Goal: Transaction & Acquisition: Purchase product/service

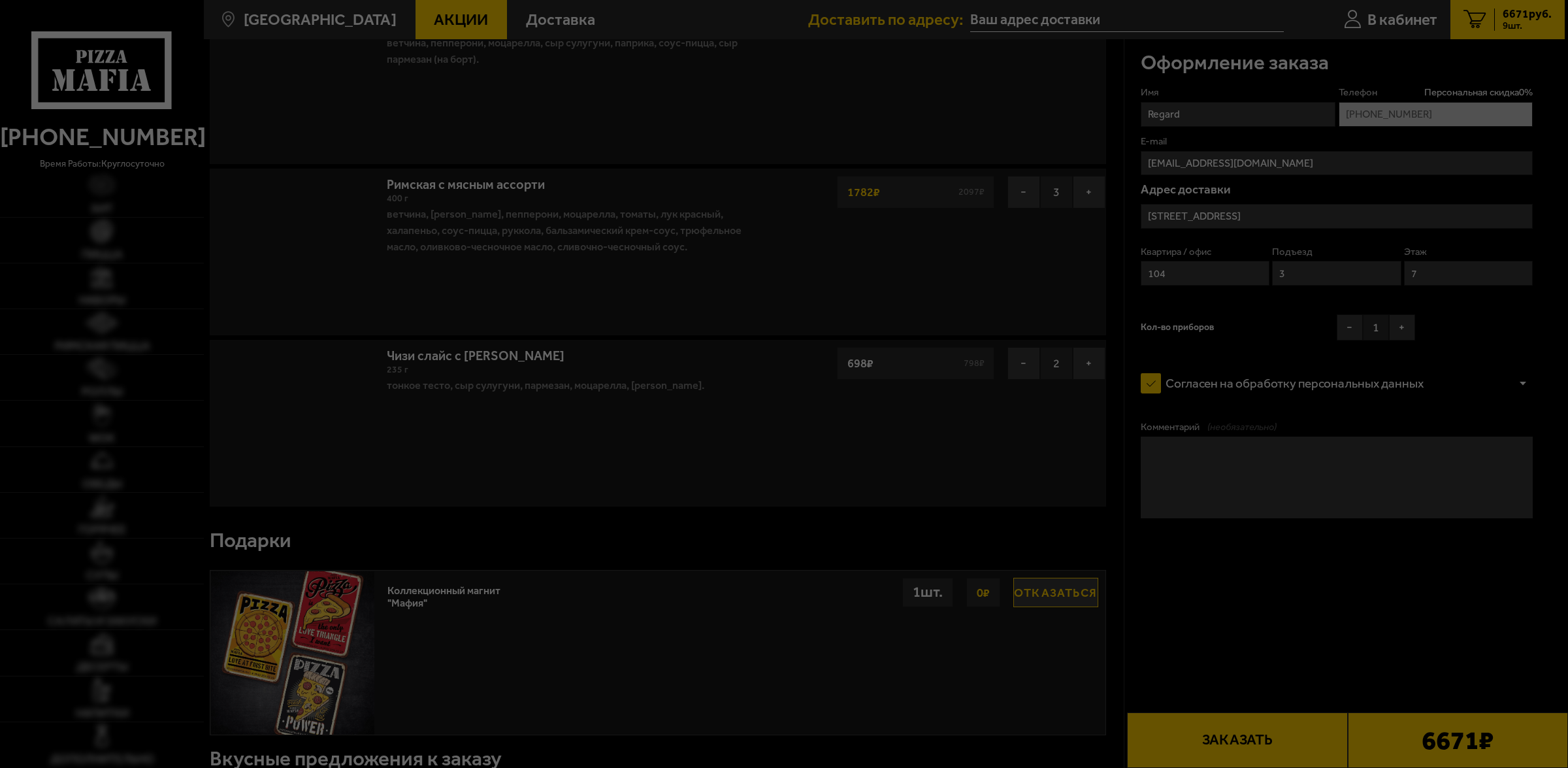
type input "[STREET_ADDRESS]"
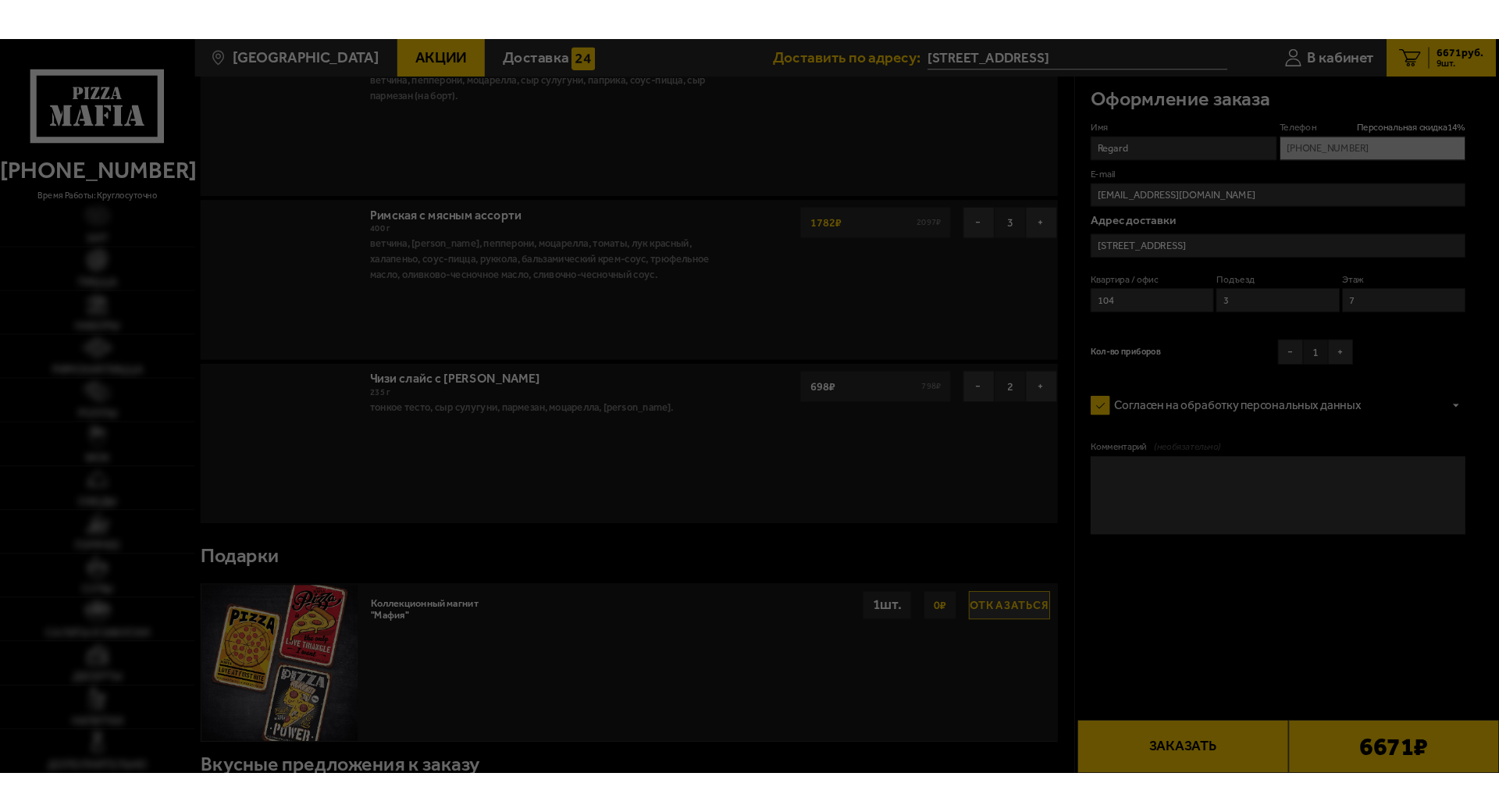
scroll to position [781, 0]
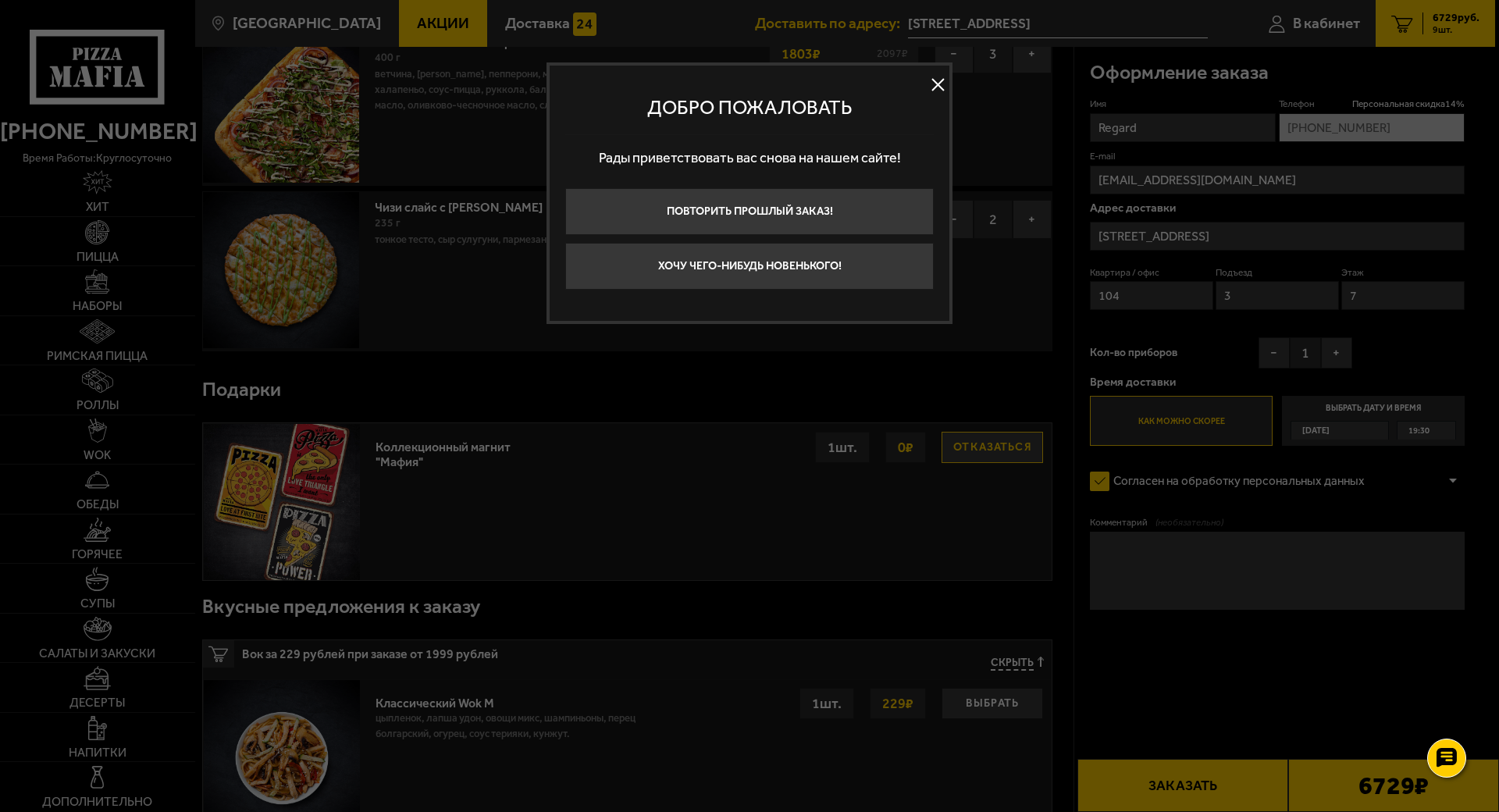
click at [950, 83] on button at bounding box center [938, 85] width 24 height 24
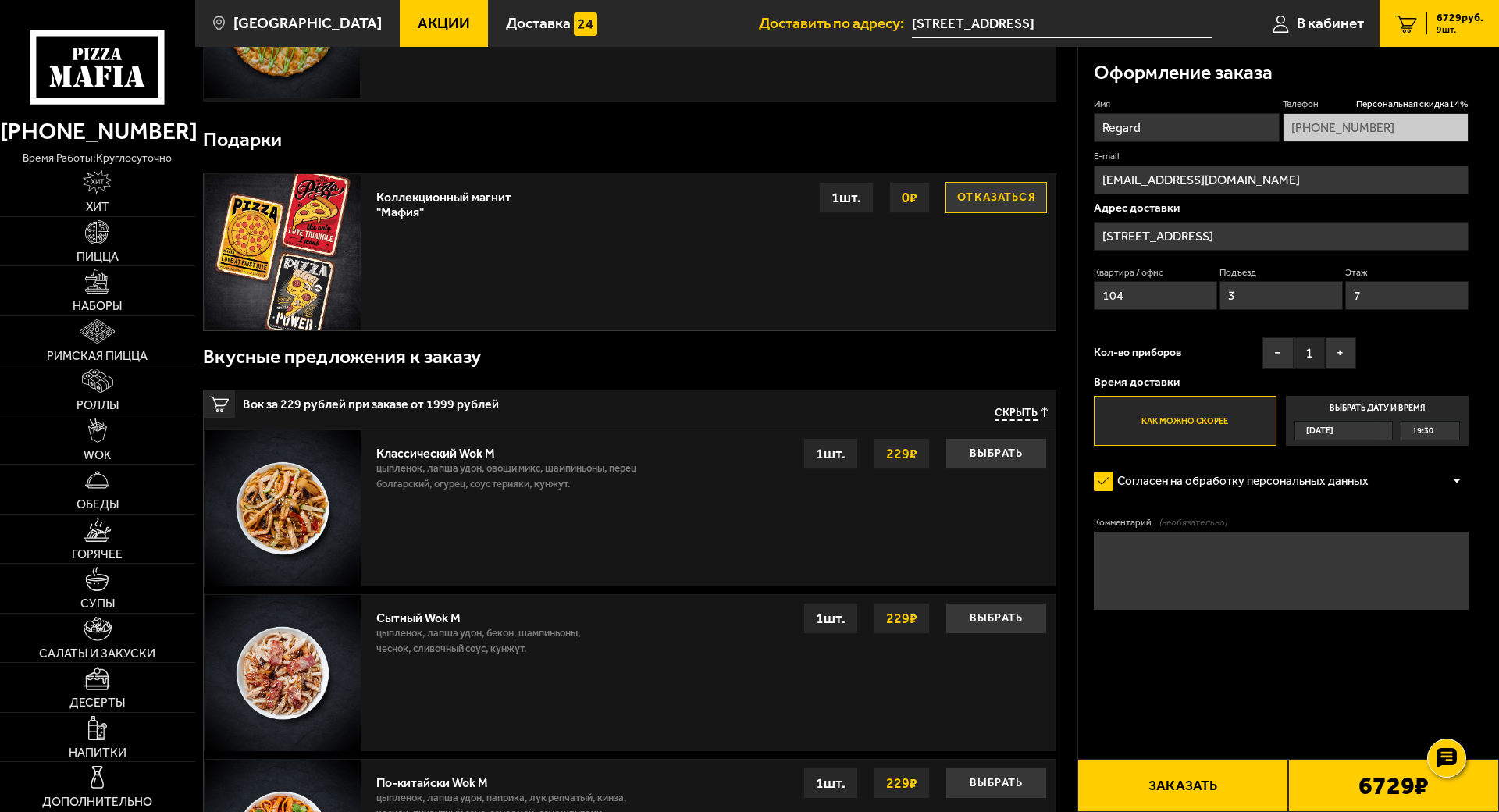
scroll to position [1073, 0]
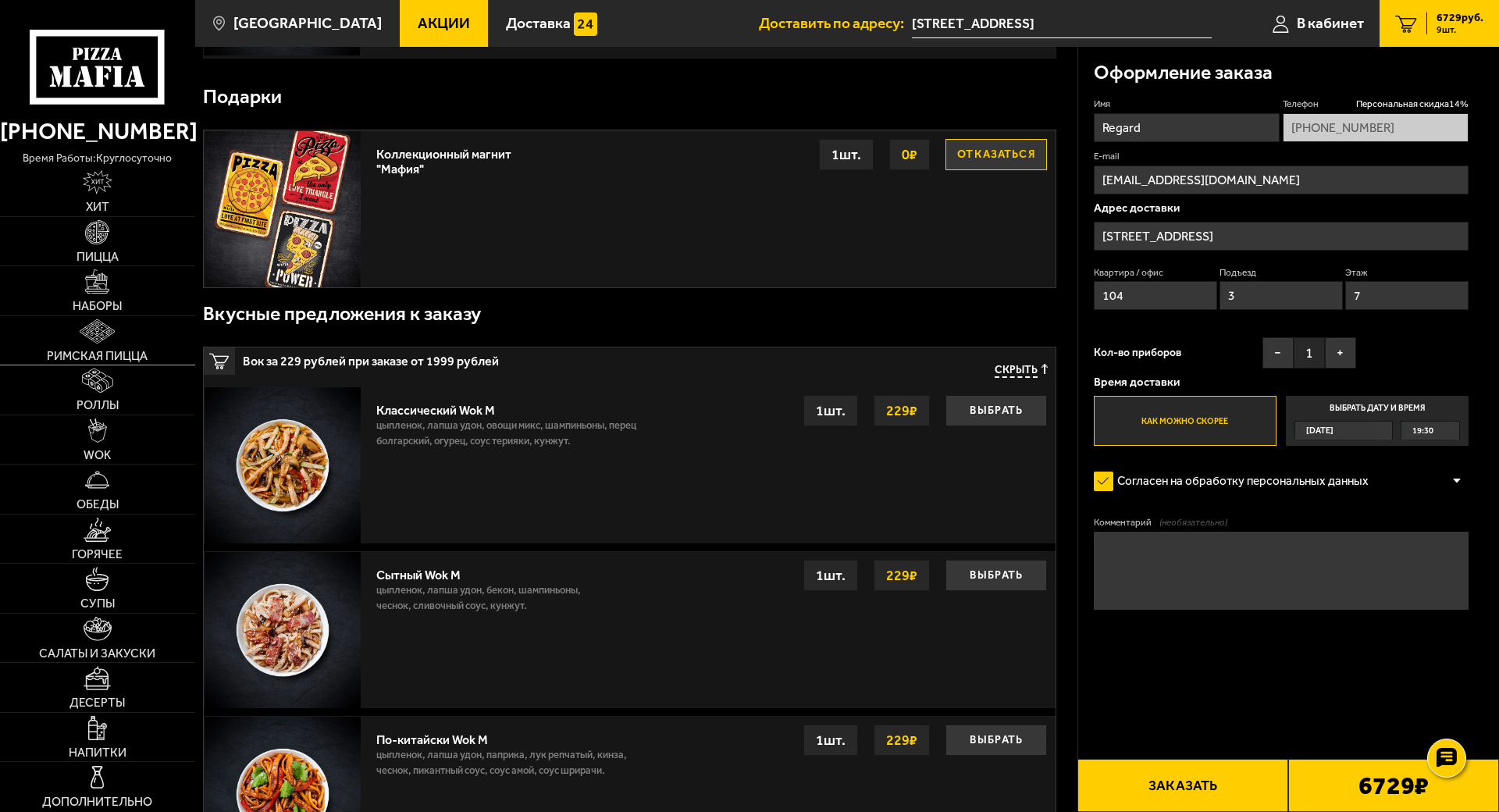
click at [115, 343] on img at bounding box center [97, 331] width 35 height 24
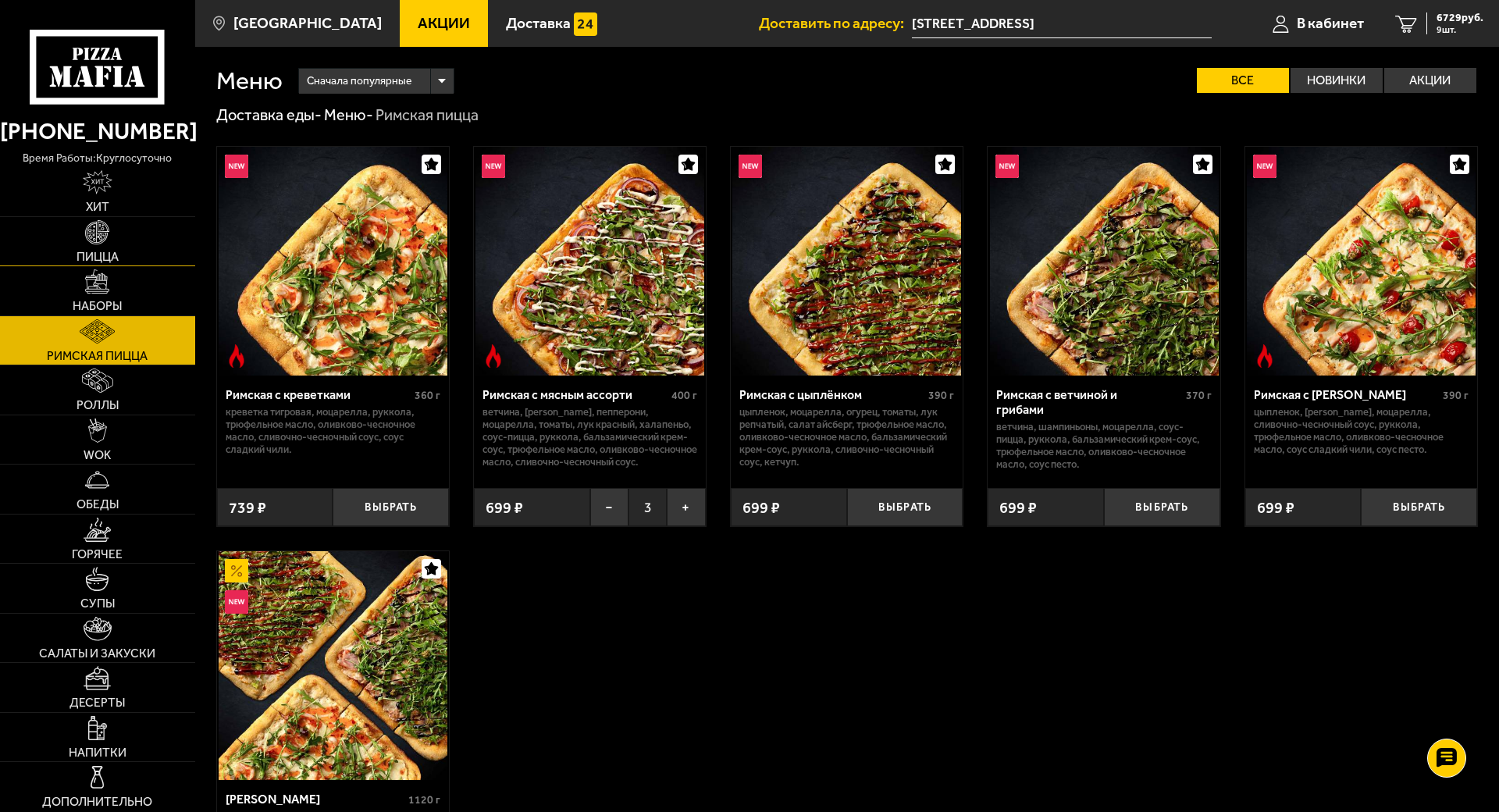
click at [138, 266] on link "Пицца" at bounding box center [97, 241] width 195 height 49
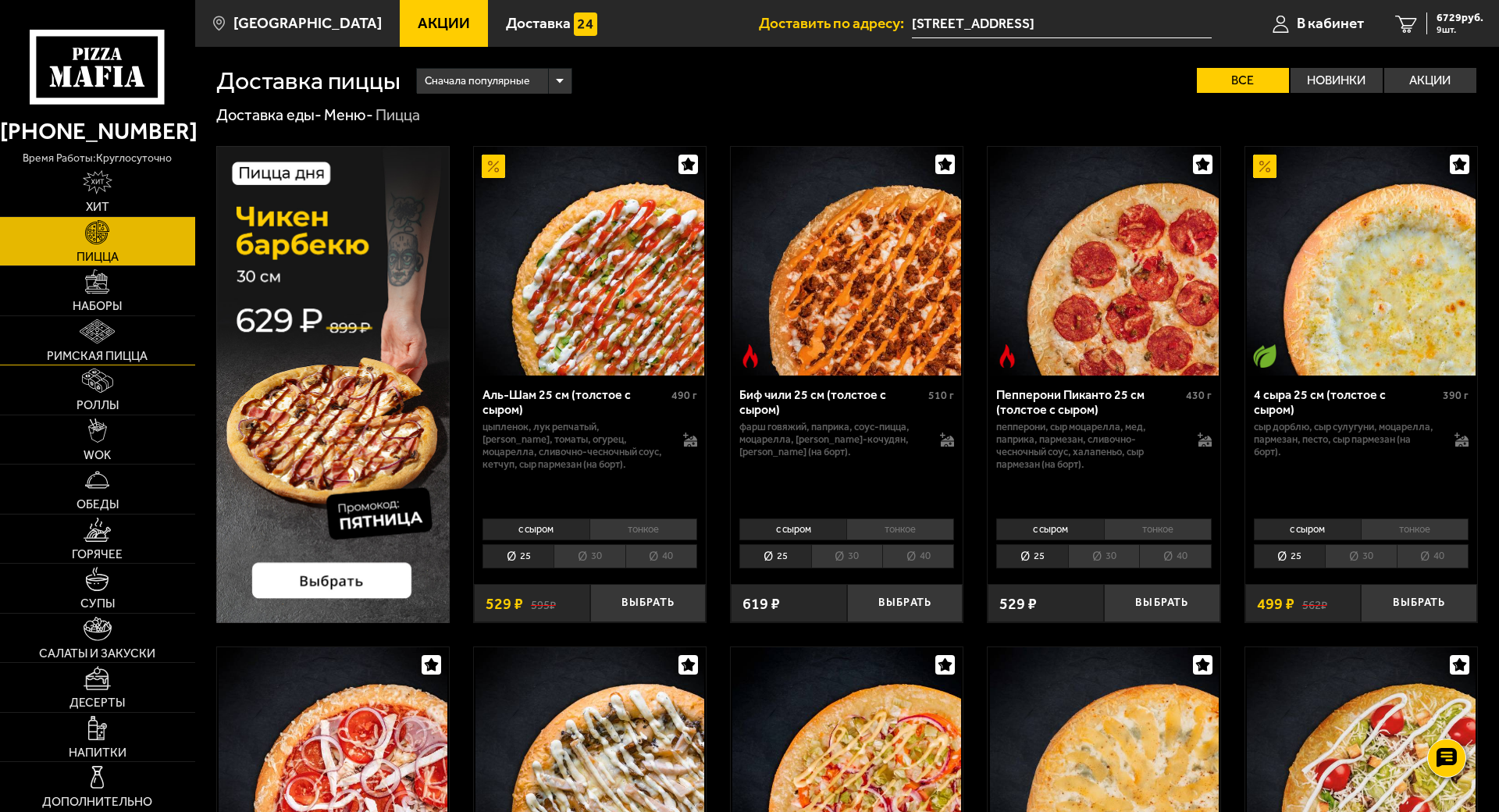
click at [132, 363] on span "Римская пицца" at bounding box center [97, 356] width 100 height 13
